Goal: Task Accomplishment & Management: Use online tool/utility

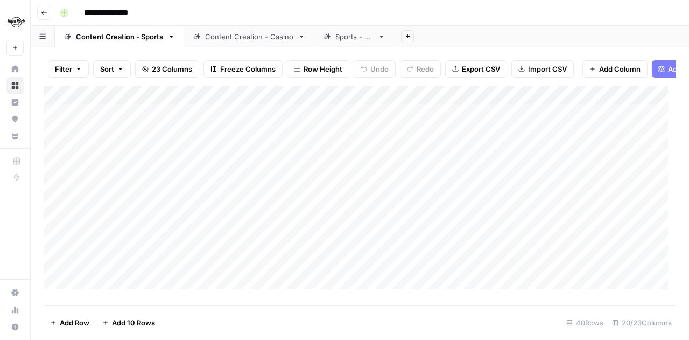
click at [251, 38] on div "Content Creation - Casino" at bounding box center [249, 36] width 88 height 11
click at [486, 214] on div "Add Column" at bounding box center [360, 191] width 633 height 211
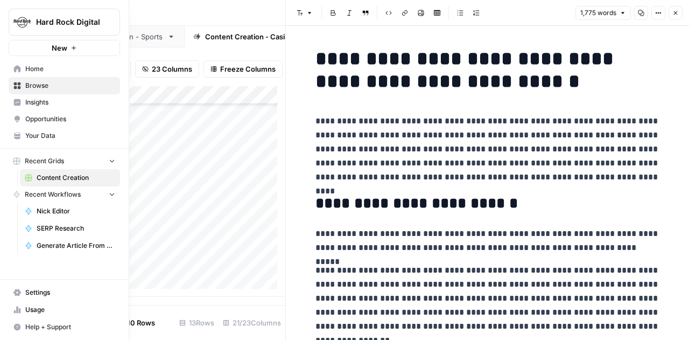
click at [39, 103] on span "Insights" at bounding box center [70, 102] width 90 height 10
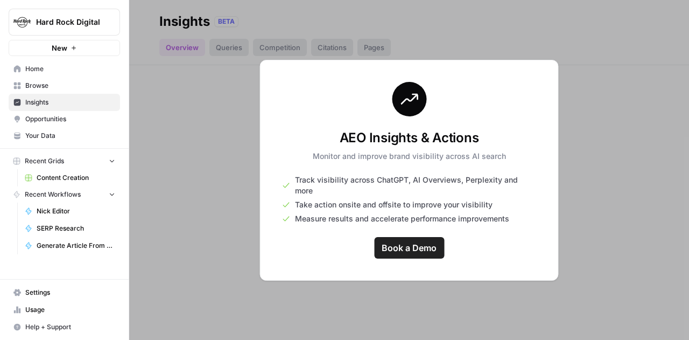
click at [39, 82] on span "Browse" at bounding box center [70, 86] width 90 height 10
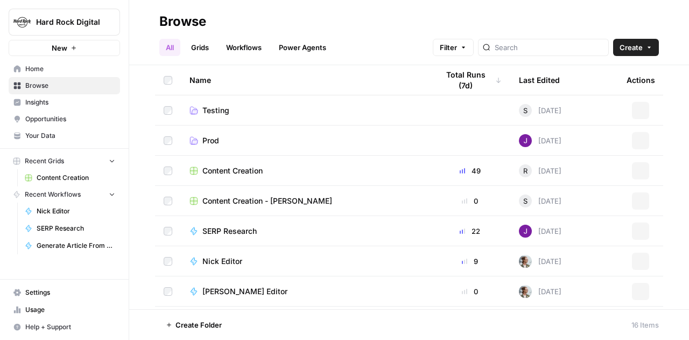
click at [45, 136] on span "Your Data" at bounding box center [70, 136] width 90 height 10
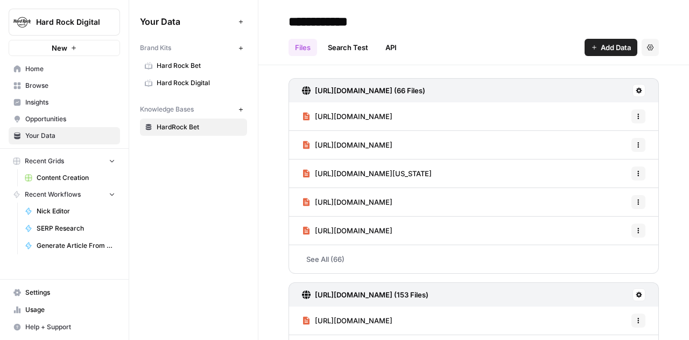
click at [192, 67] on span "Hard Rock Bet" at bounding box center [200, 66] width 86 height 10
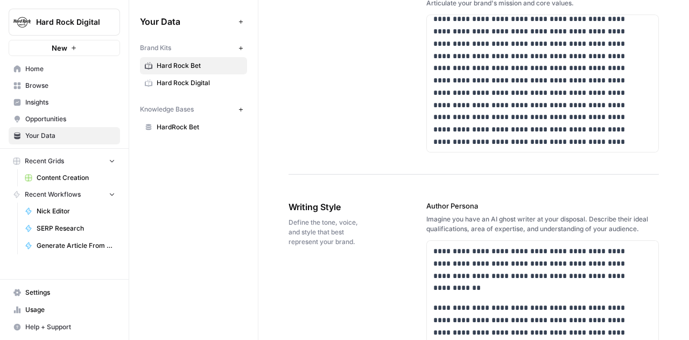
scroll to position [700, 0]
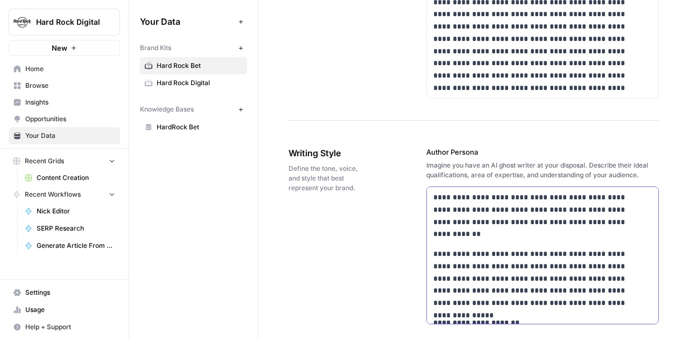
click at [507, 233] on p "**********" at bounding box center [536, 215] width 205 height 49
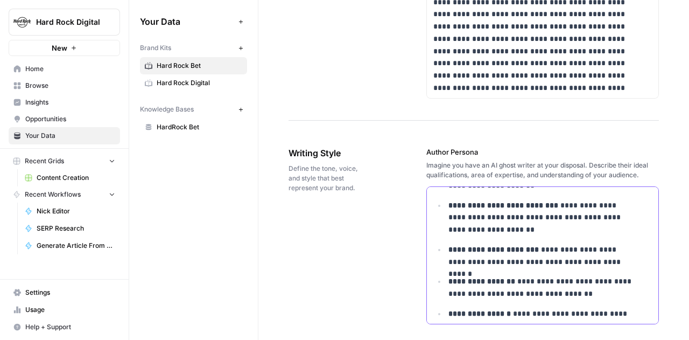
scroll to position [269, 0]
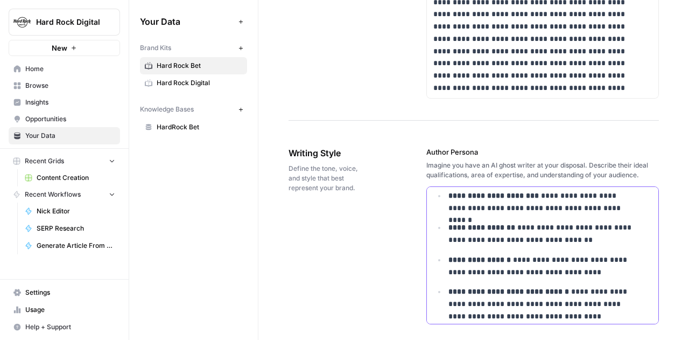
click at [596, 233] on p "**********" at bounding box center [544, 233] width 190 height 25
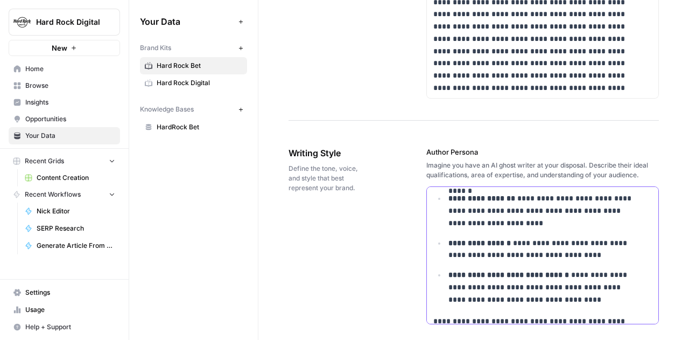
scroll to position [323, 0]
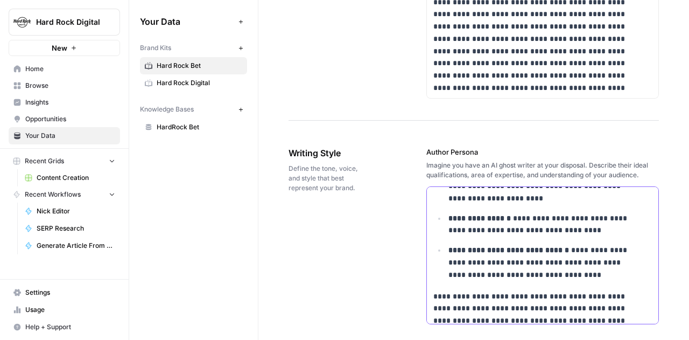
click at [596, 233] on p "**********" at bounding box center [544, 224] width 190 height 25
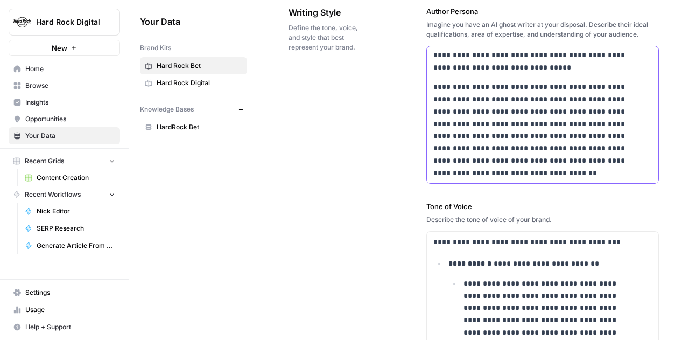
scroll to position [916, 0]
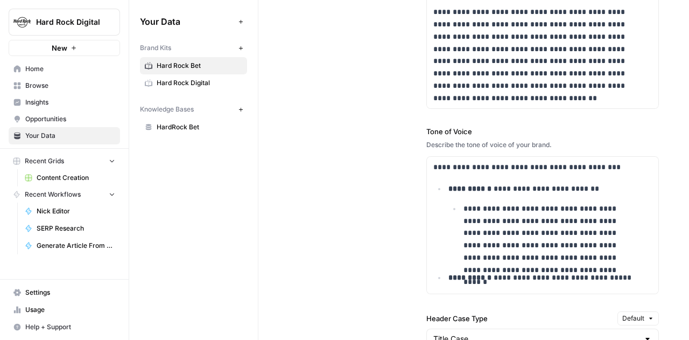
click at [46, 174] on span "Content Creation" at bounding box center [76, 178] width 79 height 10
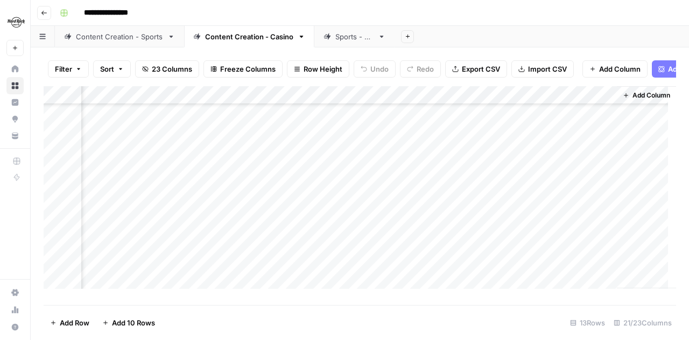
scroll to position [54, 1731]
click at [597, 231] on div "Add Column" at bounding box center [360, 191] width 633 height 211
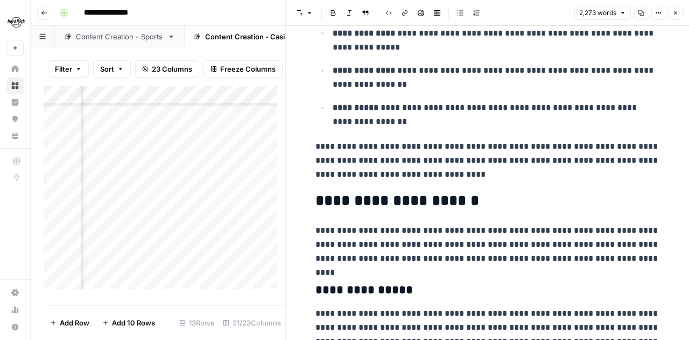
scroll to position [2034, 0]
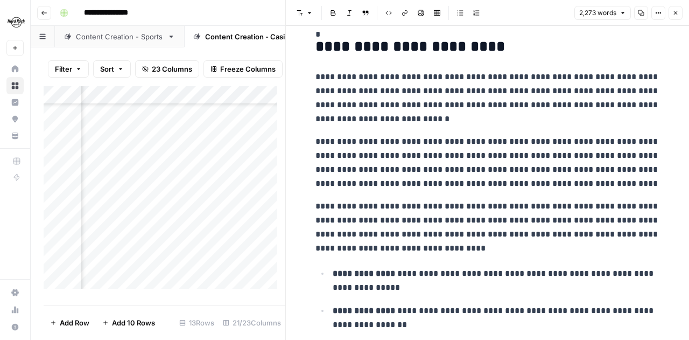
click at [675, 11] on icon "button" at bounding box center [676, 13] width 6 height 6
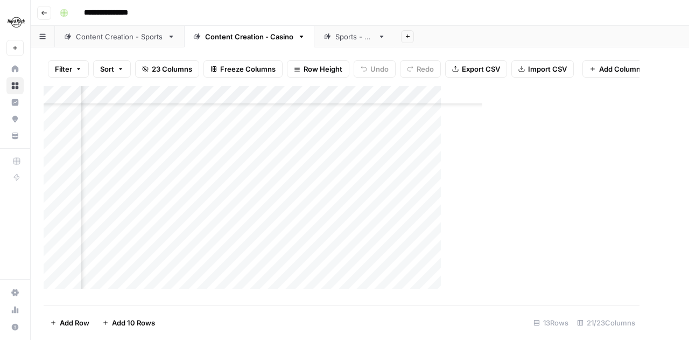
scroll to position [54, 1718]
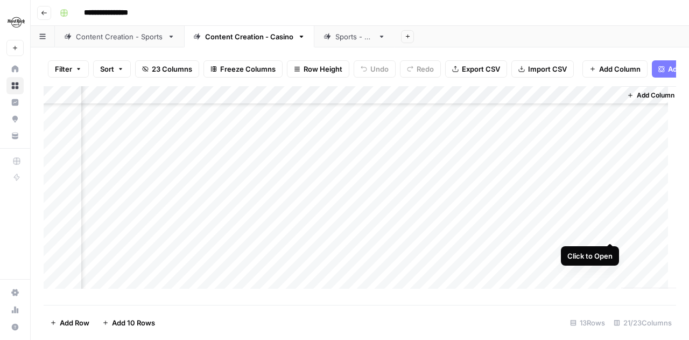
click at [610, 230] on div "Add Column" at bounding box center [360, 191] width 633 height 211
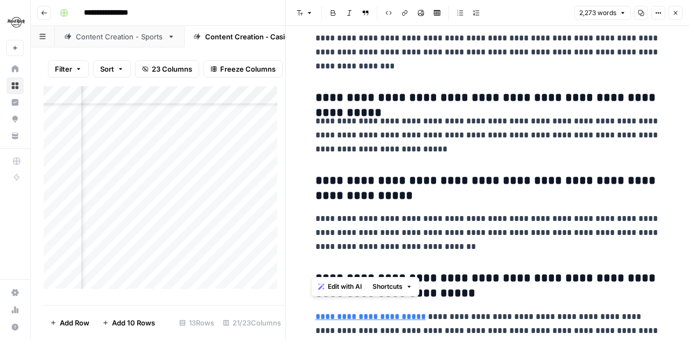
scroll to position [3865, 0]
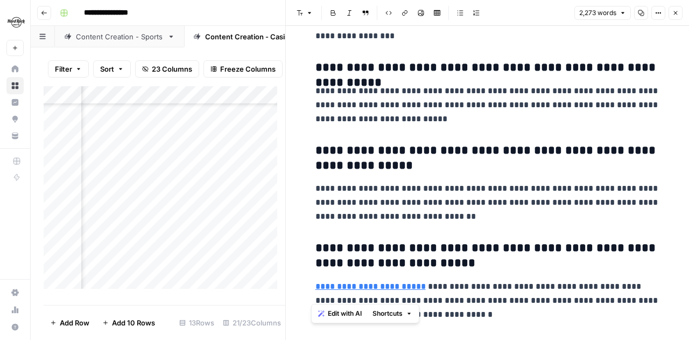
drag, startPoint x: 310, startPoint y: 147, endPoint x: 562, endPoint y: 303, distance: 296.4
copy div "**********"
click at [676, 12] on icon "button" at bounding box center [676, 13] width 6 height 6
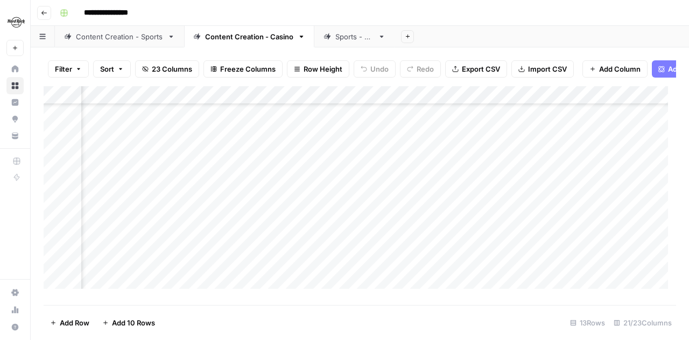
scroll to position [54, 586]
click at [376, 229] on div "Add Column" at bounding box center [360, 191] width 633 height 211
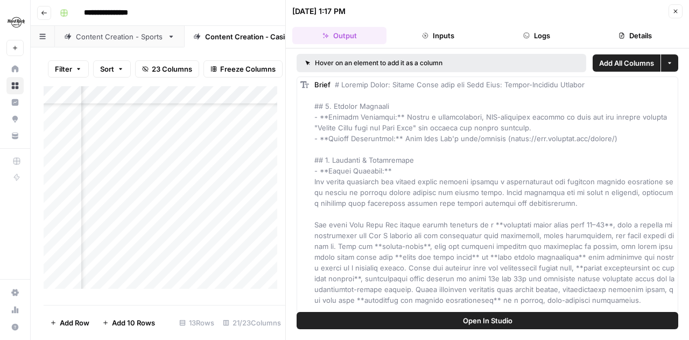
click at [261, 8] on div "**********" at bounding box center [366, 12] width 623 height 17
click at [672, 10] on button "Close" at bounding box center [676, 11] width 14 height 14
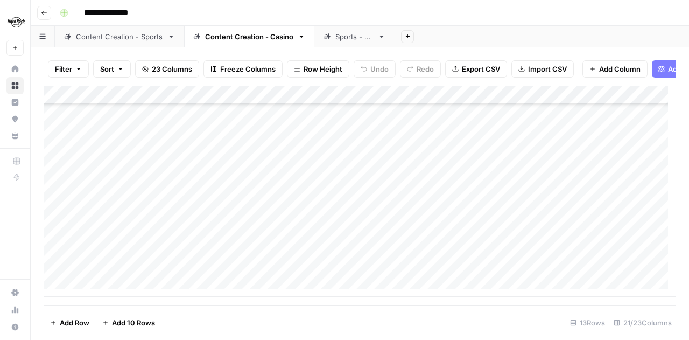
scroll to position [71, 0]
click at [116, 287] on div "Add Column" at bounding box center [360, 191] width 633 height 211
click at [116, 269] on textarea at bounding box center [167, 270] width 172 height 15
type textarea "**********"
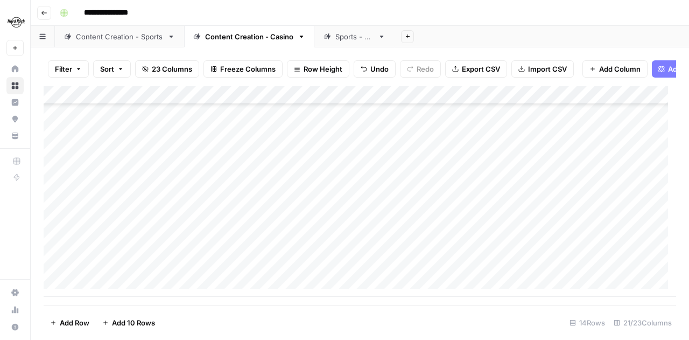
click at [292, 268] on div "Add Column" at bounding box center [360, 191] width 633 height 211
click at [429, 196] on div "Add Column" at bounding box center [360, 191] width 633 height 211
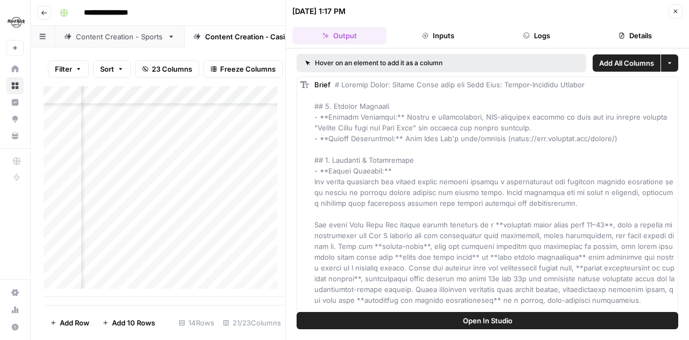
click at [676, 8] on icon "button" at bounding box center [676, 11] width 6 height 6
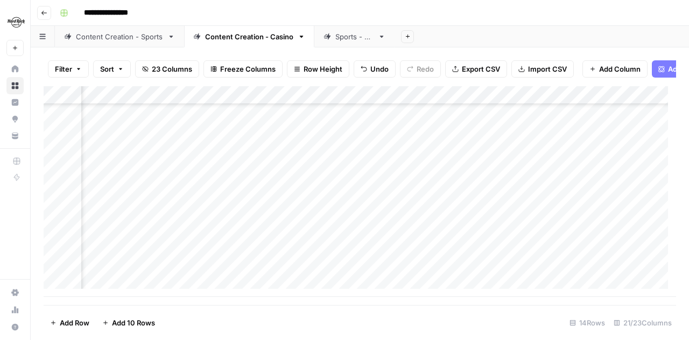
scroll to position [89, 1429]
click at [511, 248] on div "Add Column" at bounding box center [360, 191] width 633 height 211
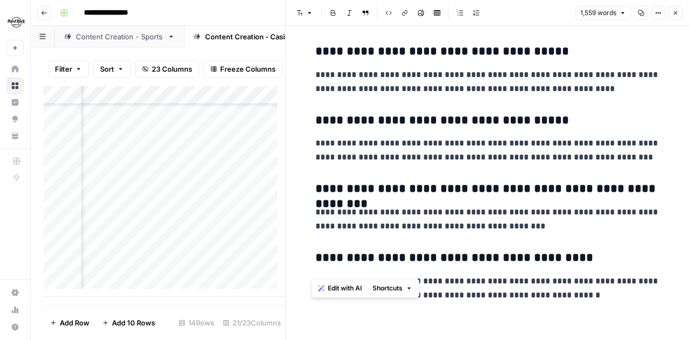
scroll to position [2476, 0]
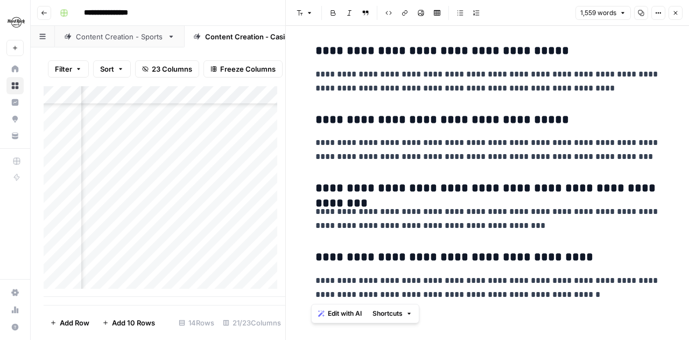
drag, startPoint x: 311, startPoint y: 57, endPoint x: 582, endPoint y: 299, distance: 363.9
copy div "**********"
click at [677, 9] on button "Close" at bounding box center [676, 13] width 14 height 14
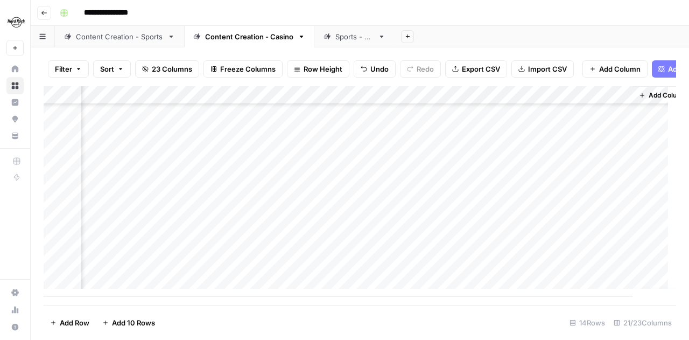
scroll to position [89, 1723]
click at [467, 249] on div "Add Column" at bounding box center [360, 191] width 633 height 211
click at [366, 269] on div "Add Column" at bounding box center [360, 191] width 633 height 211
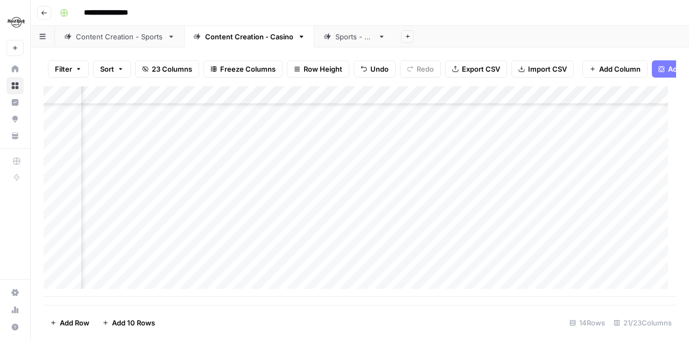
click at [412, 268] on div "Add Column" at bounding box center [360, 191] width 633 height 211
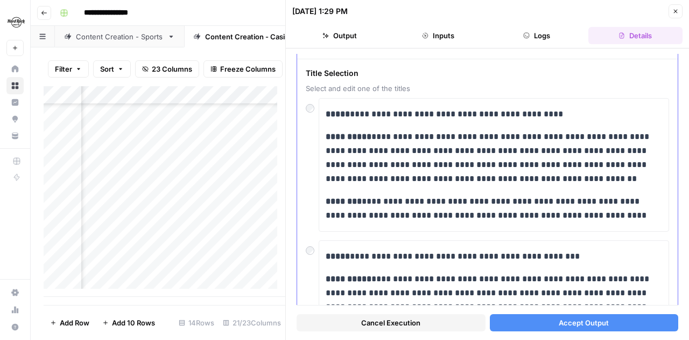
scroll to position [54, 0]
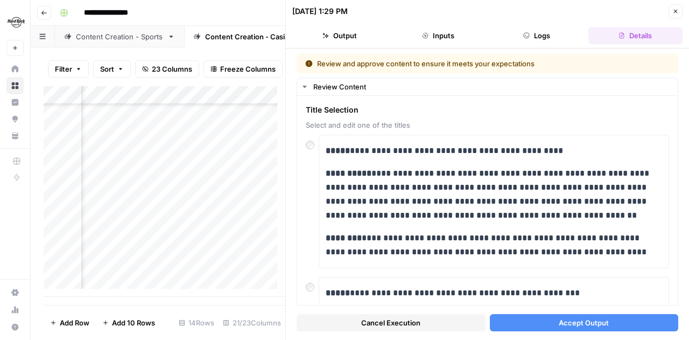
click at [564, 323] on span "Accept Output" at bounding box center [584, 322] width 50 height 11
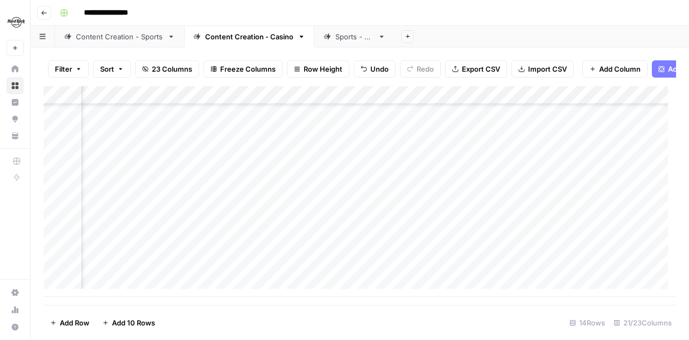
scroll to position [89, 53]
